Goal: Task Accomplishment & Management: Use online tool/utility

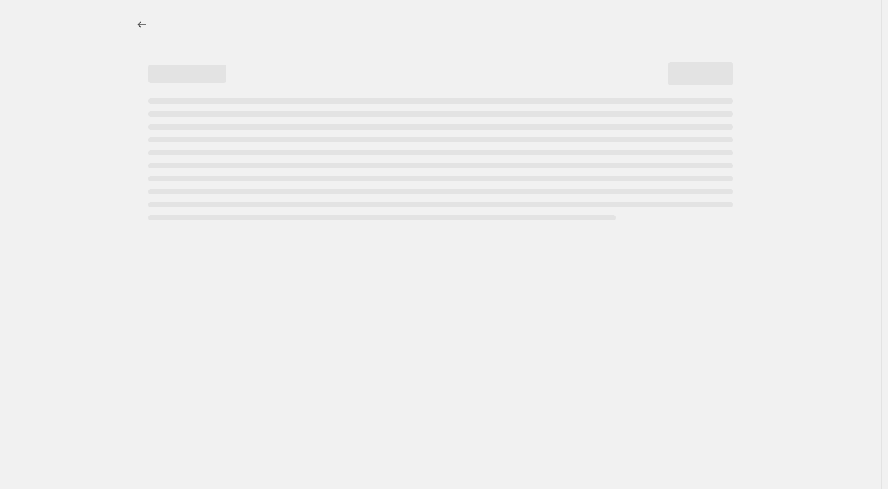
select select "percentage"
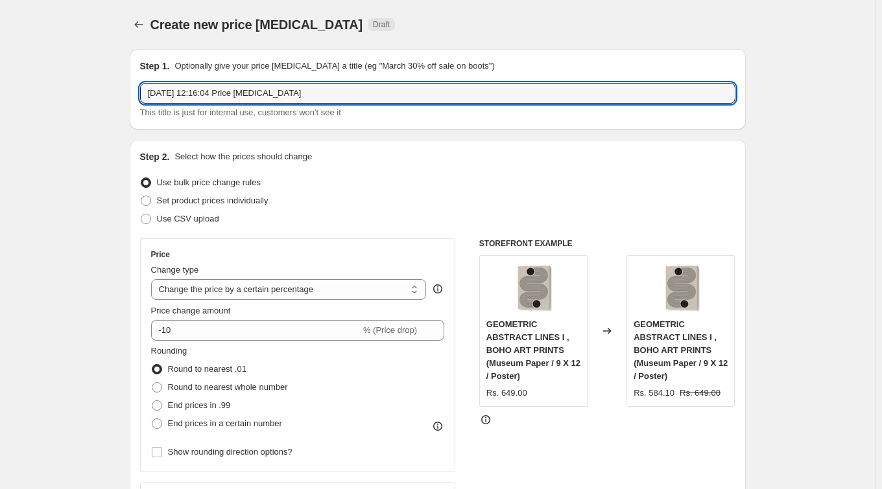
drag, startPoint x: 326, startPoint y: 97, endPoint x: 63, endPoint y: 86, distance: 263.4
paste input "15% DONE"
paste input "SHATHA AL DAFAI"
type input "SHATHA AL DAFAI 15%"
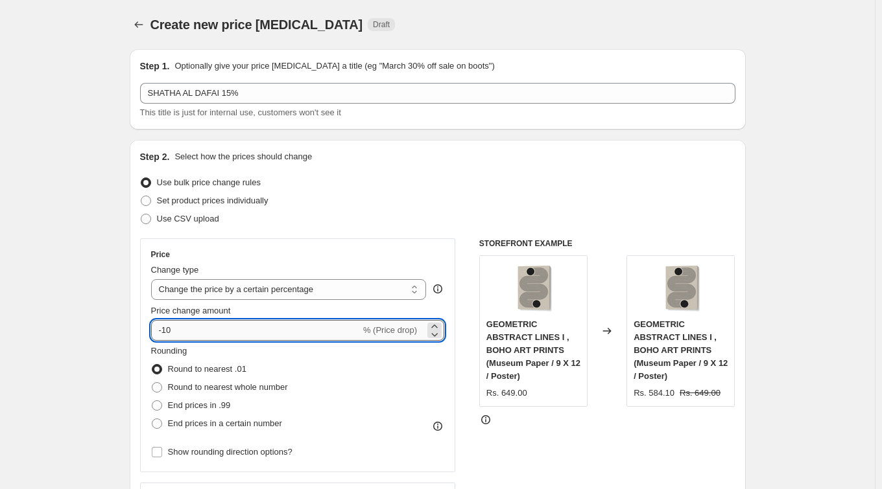
click at [194, 334] on input "-10" at bounding box center [255, 330] width 209 height 21
type input "-15"
click at [504, 178] on div "Use bulk price change rules" at bounding box center [437, 183] width 595 height 18
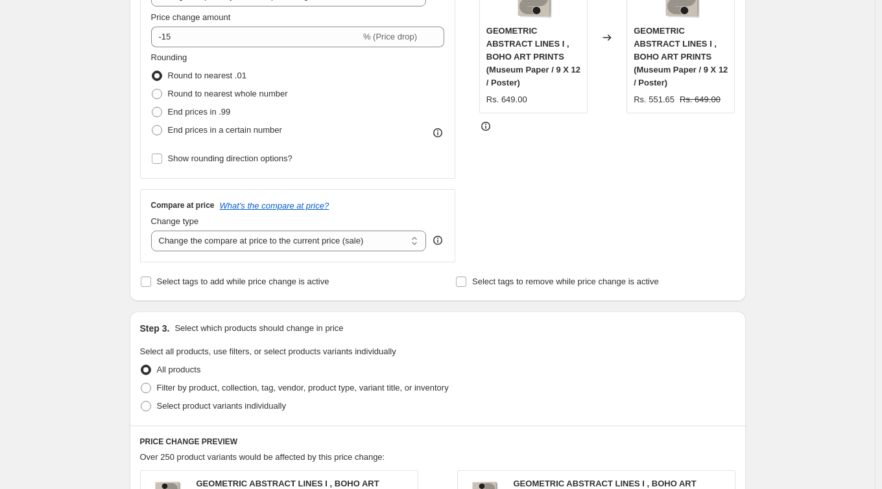
scroll to position [460, 0]
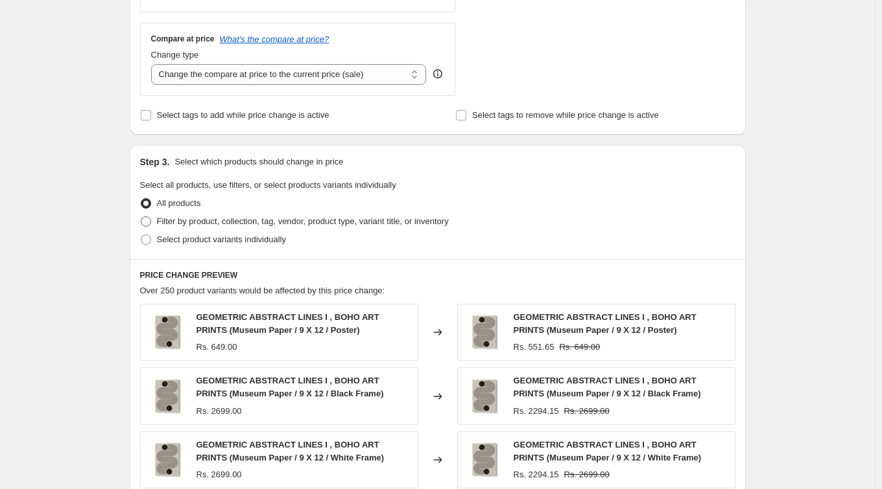
click at [245, 222] on span "Filter by product, collection, tag, vendor, product type, variant title, or inv…" at bounding box center [303, 222] width 292 height 10
click at [141, 217] on input "Filter by product, collection, tag, vendor, product type, variant title, or inv…" at bounding box center [141, 217] width 1 height 1
radio input "true"
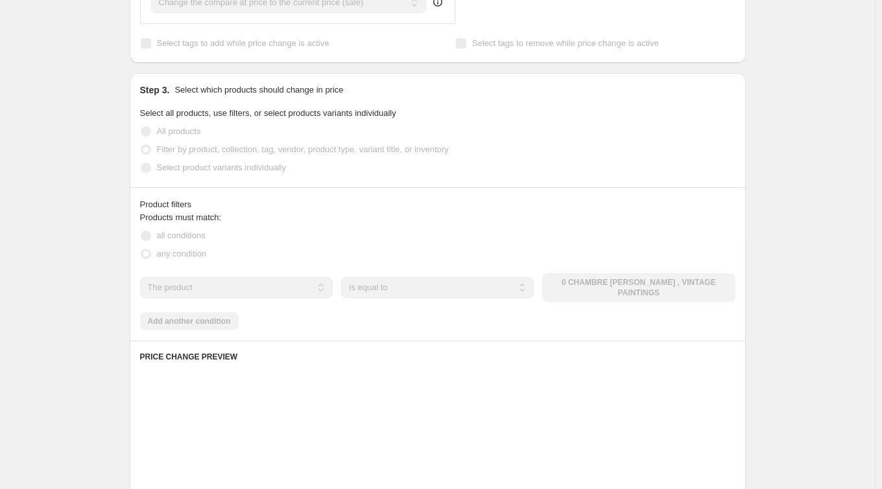
scroll to position [537, 0]
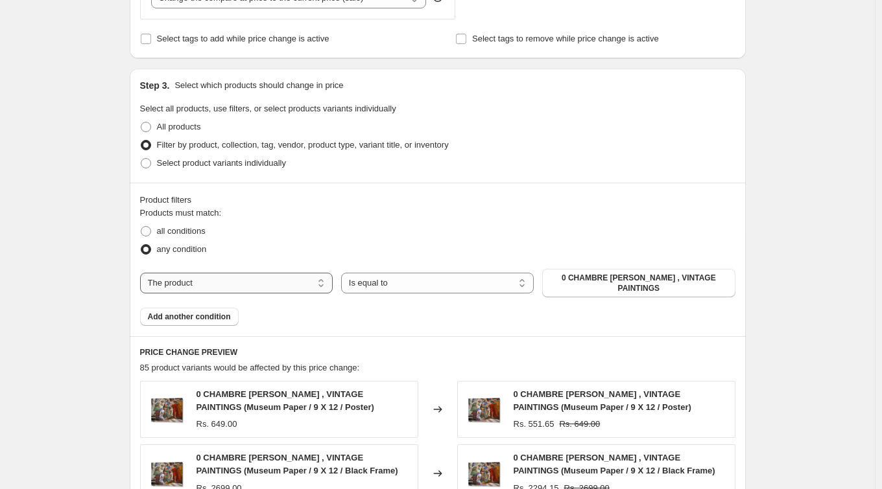
click at [290, 281] on select "The product The product's collection The product's tag The product's vendor The…" at bounding box center [236, 283] width 193 height 21
select select "collection"
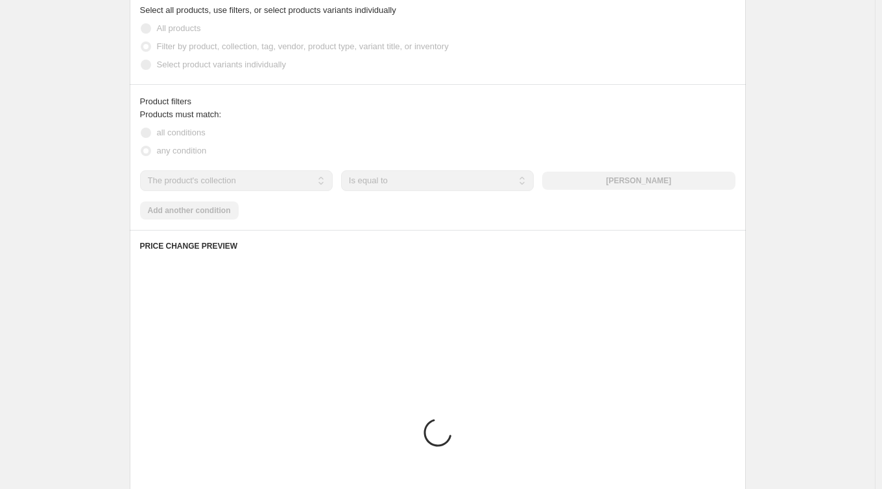
scroll to position [637, 0]
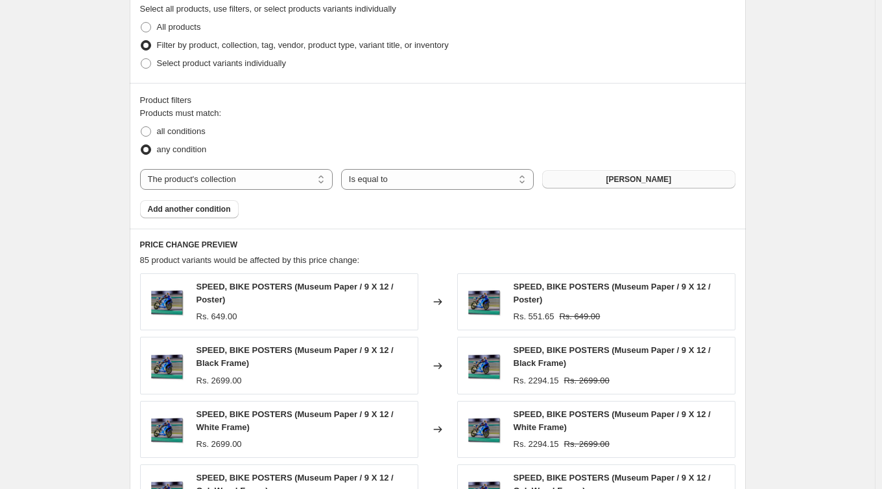
click at [654, 178] on span "[PERSON_NAME]" at bounding box center [637, 179] width 65 height 10
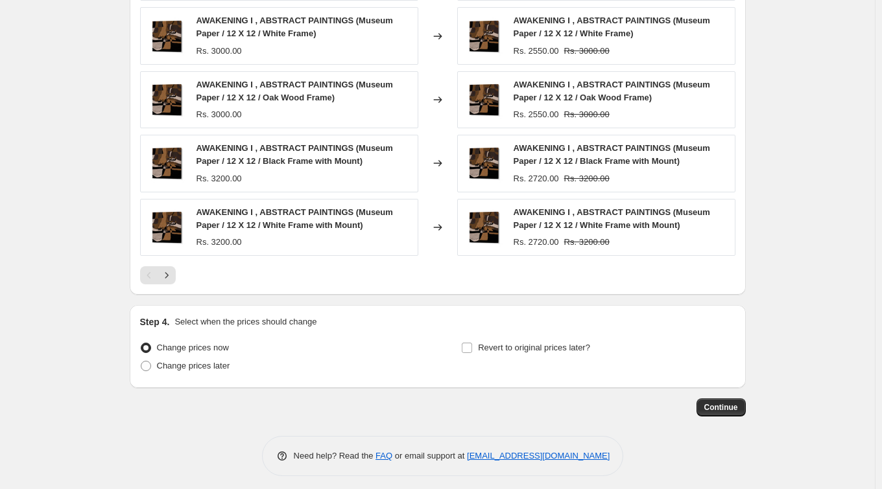
scroll to position [971, 0]
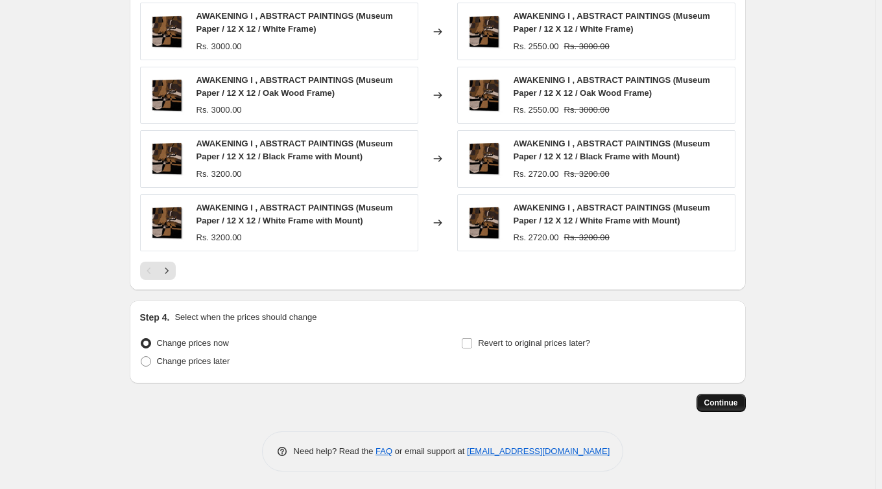
click at [720, 405] on span "Continue" at bounding box center [721, 403] width 34 height 10
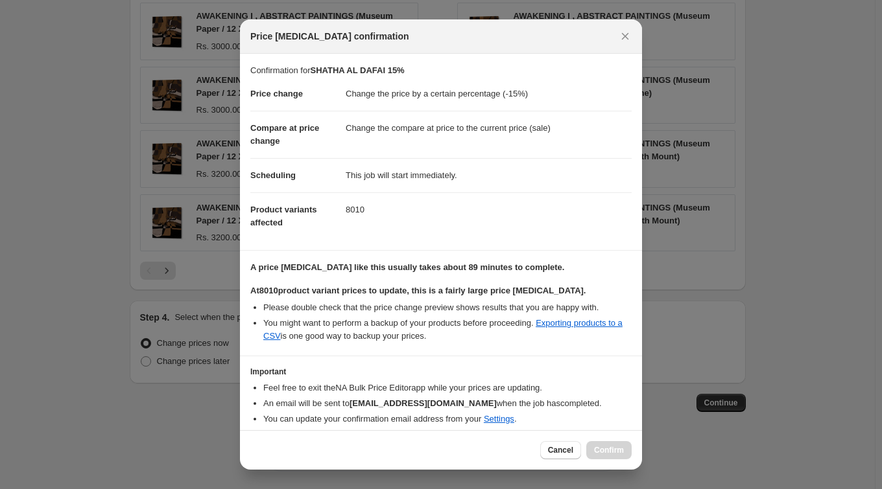
scroll to position [60, 0]
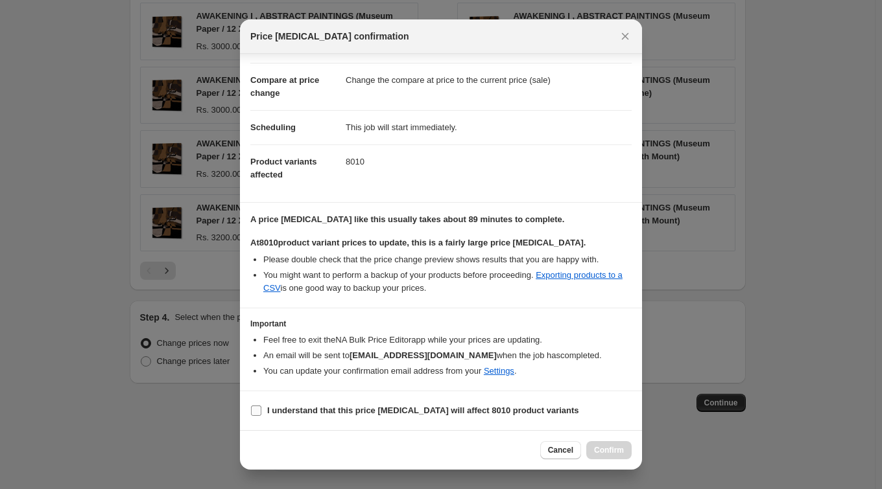
click at [450, 413] on b "I understand that this price [MEDICAL_DATA] will affect 8010 product variants" at bounding box center [423, 411] width 312 height 10
click at [261, 413] on input "I understand that this price [MEDICAL_DATA] will affect 8010 product variants" at bounding box center [256, 411] width 10 height 10
checkbox input "true"
click at [600, 447] on span "Confirm" at bounding box center [609, 450] width 30 height 10
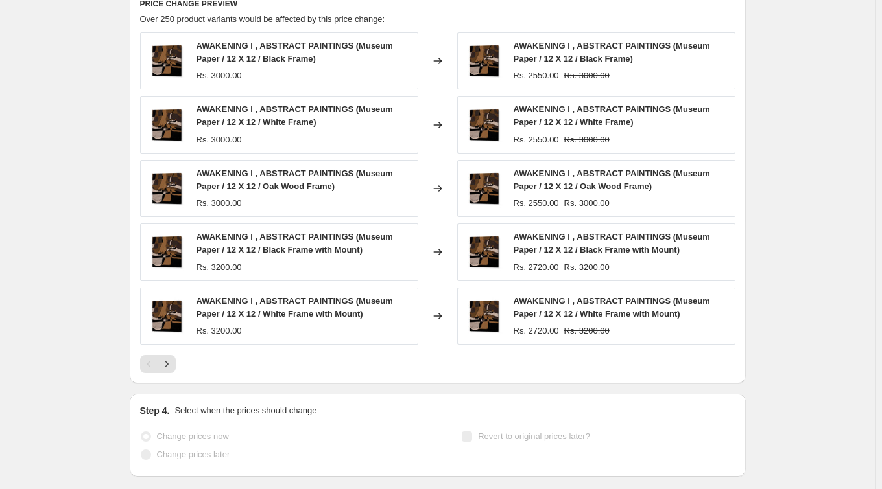
select select "percentage"
select select "collection"
